Goal: Find contact information: Find contact information

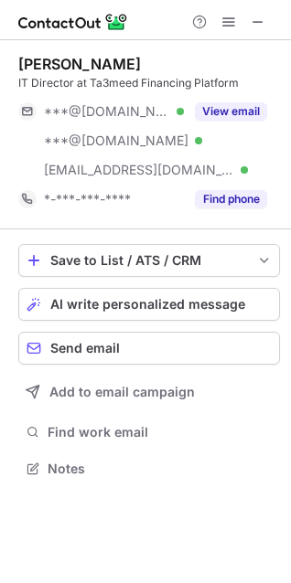
scroll to position [456, 291]
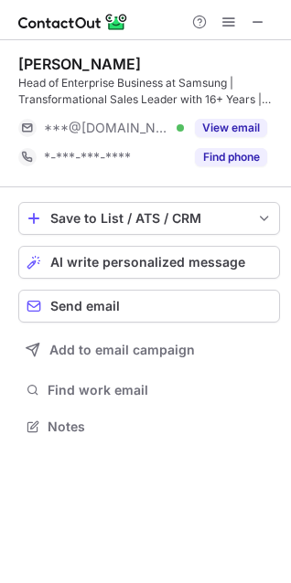
scroll to position [414, 291]
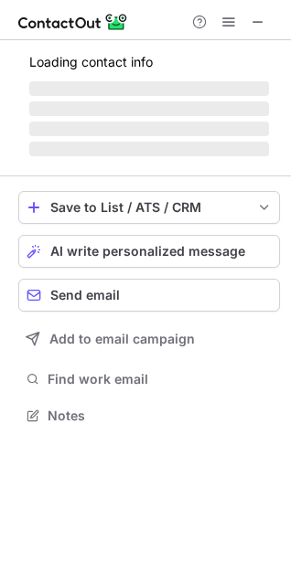
scroll to position [414, 291]
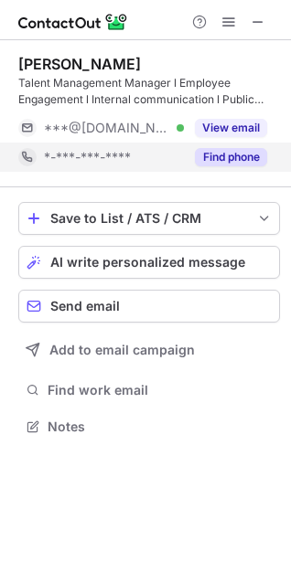
click at [233, 154] on button "Find phone" at bounding box center [231, 157] width 72 height 18
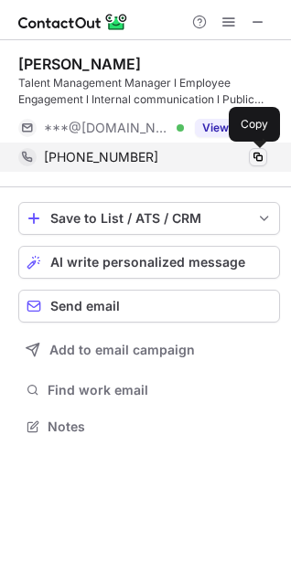
click at [259, 157] on span at bounding box center [257, 157] width 15 height 15
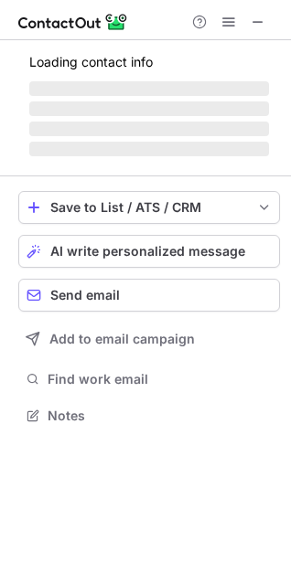
scroll to position [398, 291]
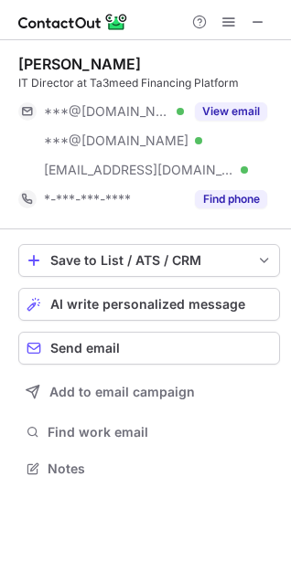
scroll to position [403, 291]
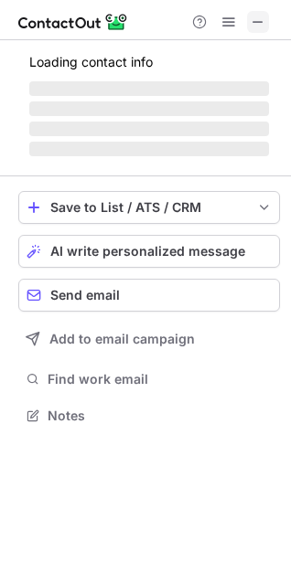
click at [268, 21] on button at bounding box center [258, 22] width 22 height 22
